Goal: Navigation & Orientation: Find specific page/section

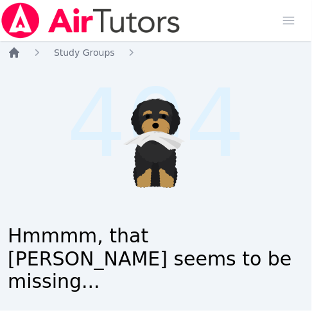
click at [15, 52] on icon "Breadcrumb" at bounding box center [14, 52] width 10 height 10
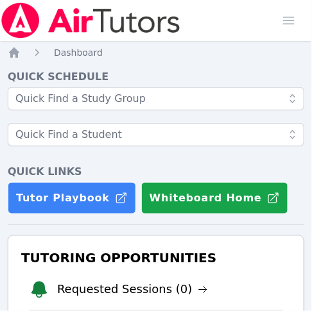
drag, startPoint x: 6, startPoint y: 51, endPoint x: 46, endPoint y: 158, distance: 114.1
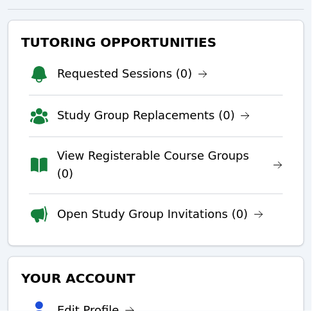
scroll to position [218, 0]
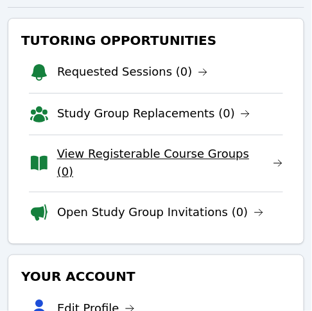
click at [90, 153] on link "View Registerable Course Groups (0)" at bounding box center [170, 164] width 226 height 36
